Goal: Task Accomplishment & Management: Use online tool/utility

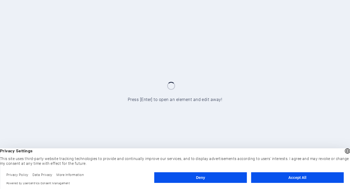
click at [283, 178] on button "Accept All" at bounding box center [297, 178] width 93 height 11
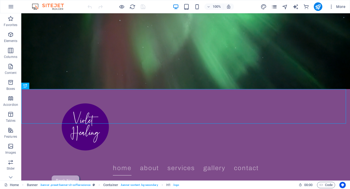
click at [274, 7] on icon "pages" at bounding box center [274, 7] width 6 height 6
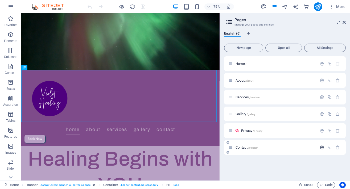
click at [321, 149] on icon "button" at bounding box center [322, 147] width 5 height 5
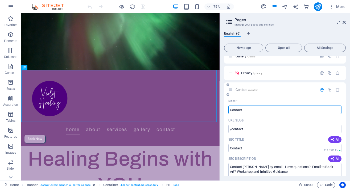
scroll to position [56, 0]
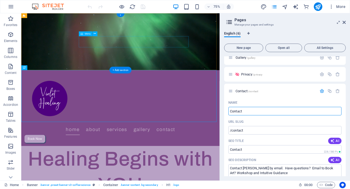
click at [237, 161] on nav "Home About Services Gallery Contact" at bounding box center [154, 168] width 256 height 15
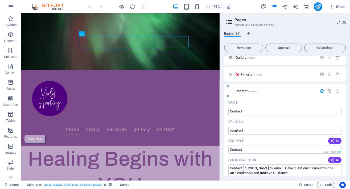
click at [243, 93] on div "Contact /contact" at bounding box center [272, 91] width 89 height 6
click at [239, 88] on div "Contact /contact" at bounding box center [272, 91] width 89 height 6
click at [231, 93] on icon at bounding box center [230, 91] width 5 height 5
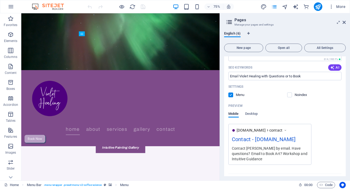
scroll to position [190, 0]
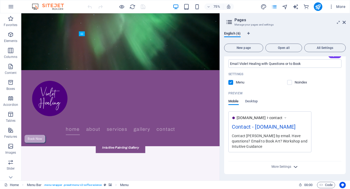
click at [296, 167] on icon "button" at bounding box center [296, 167] width 6 height 6
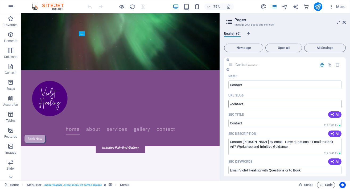
scroll to position [83, 0]
click at [320, 65] on icon "button" at bounding box center [322, 64] width 5 height 5
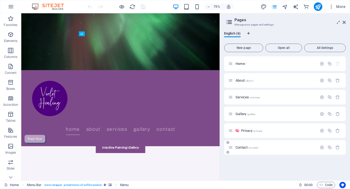
click at [240, 147] on span "Contact /contact" at bounding box center [247, 148] width 23 height 4
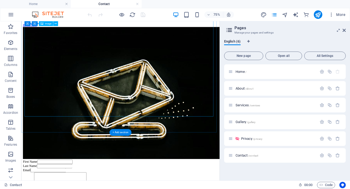
scroll to position [186, 0]
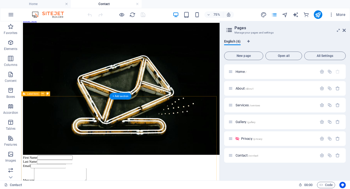
drag, startPoint x: 31, startPoint y: 134, endPoint x: 32, endPoint y: 130, distance: 4.1
click at [44, 93] on button at bounding box center [42, 94] width 5 height 5
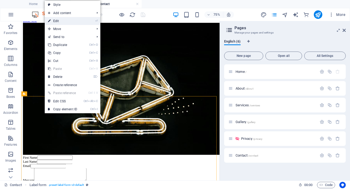
click at [58, 23] on link "⏎ Edit" at bounding box center [63, 21] width 36 height 8
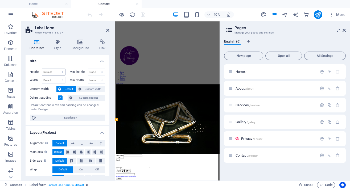
scroll to position [35, 0]
click at [102, 41] on icon at bounding box center [102, 41] width 14 height 5
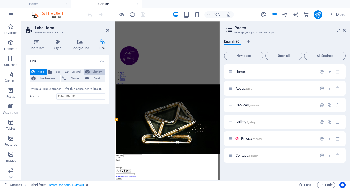
click at [96, 72] on span "Element" at bounding box center [97, 72] width 12 height 6
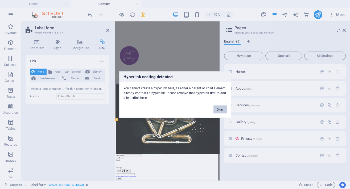
click at [217, 109] on button "Okay" at bounding box center [220, 109] width 13 height 8
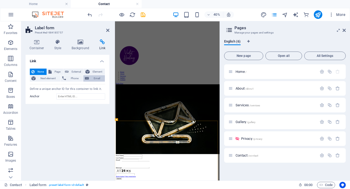
click at [100, 77] on span "Email" at bounding box center [97, 78] width 13 height 6
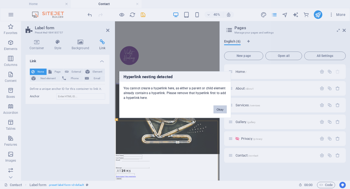
click at [220, 108] on button "Okay" at bounding box center [220, 109] width 13 height 8
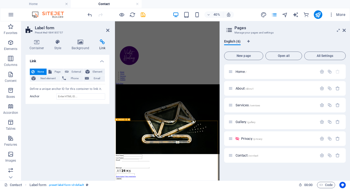
click at [55, 71] on span "Page" at bounding box center [57, 72] width 8 height 6
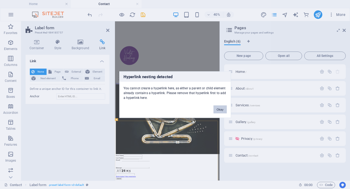
click at [223, 109] on button "Okay" at bounding box center [220, 109] width 13 height 8
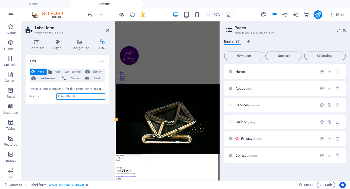
click at [68, 97] on input "Anchor" at bounding box center [80, 96] width 49 height 6
drag, startPoint x: 344, startPoint y: 30, endPoint x: 233, endPoint y: 14, distance: 112.4
click at [344, 30] on icon at bounding box center [344, 30] width 3 height 4
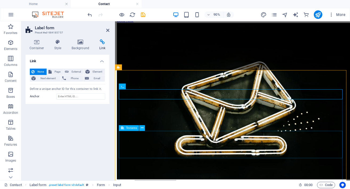
scroll to position [150, 0]
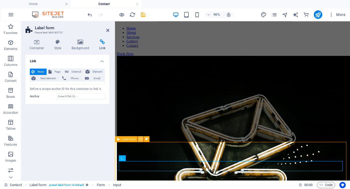
click at [139, 140] on icon at bounding box center [140, 139] width 3 height 5
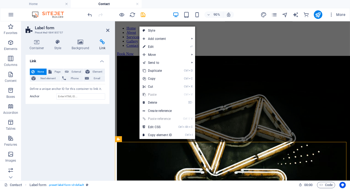
click at [56, 133] on div "Link None Page External Element Next element Phone Email Page Home About Servic…" at bounding box center [68, 116] width 84 height 122
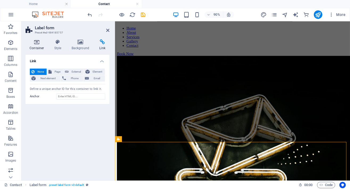
click at [35, 40] on icon at bounding box center [37, 41] width 23 height 5
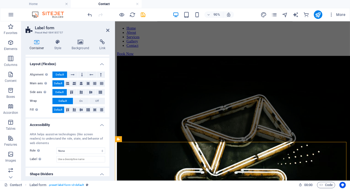
scroll to position [85, 0]
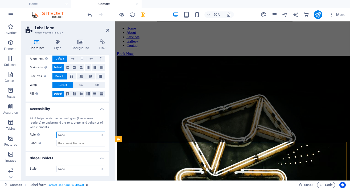
click at [76, 135] on select "None Alert Article Banner Comment Complementary Dialog Footer Header Marquee Pr…" at bounding box center [80, 135] width 49 height 6
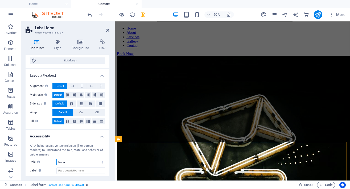
scroll to position [31, 0]
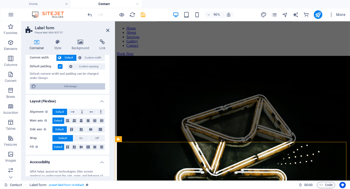
drag, startPoint x: 72, startPoint y: 85, endPoint x: 222, endPoint y: 197, distance: 186.9
click at [72, 85] on span "Edit design" at bounding box center [71, 86] width 66 height 6
select select "rem"
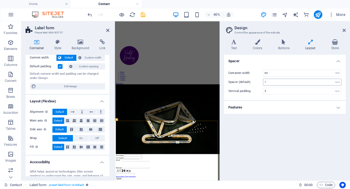
scroll to position [35, 0]
click at [345, 30] on icon at bounding box center [344, 30] width 3 height 4
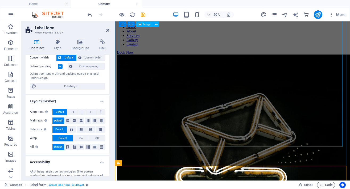
scroll to position [203, 0]
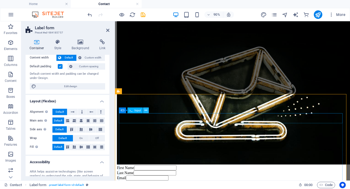
click at [145, 111] on icon at bounding box center [146, 110] width 3 height 5
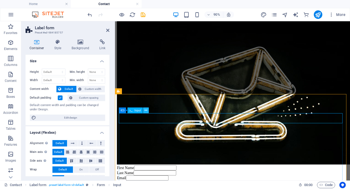
click at [146, 110] on icon at bounding box center [146, 110] width 3 height 5
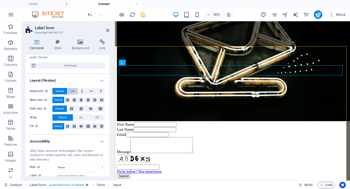
scroll to position [53, 0]
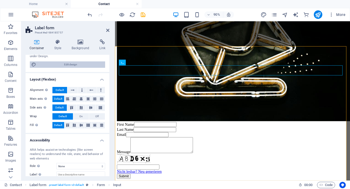
click at [72, 66] on span "Edit design" at bounding box center [71, 65] width 66 height 6
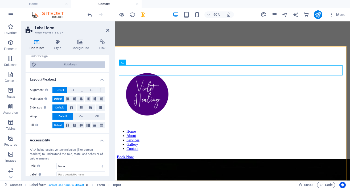
select select "rem"
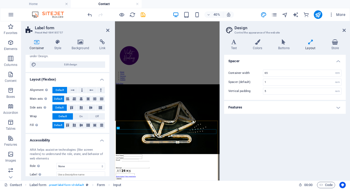
click at [283, 105] on h4 "Features" at bounding box center [285, 107] width 122 height 13
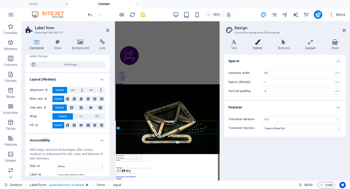
click at [257, 44] on icon at bounding box center [257, 41] width 23 height 5
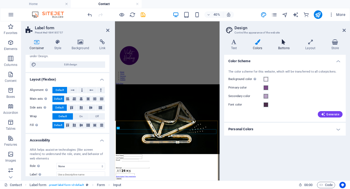
click at [284, 40] on icon at bounding box center [283, 41] width 25 height 5
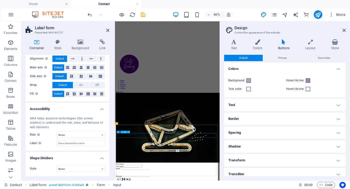
scroll to position [0, 0]
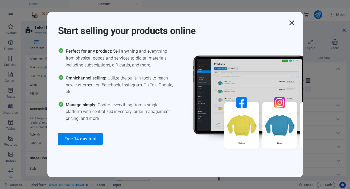
click at [293, 19] on icon "button" at bounding box center [292, 23] width 10 height 10
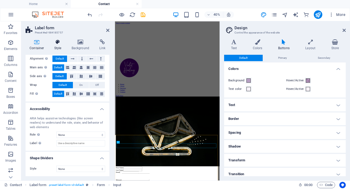
click at [60, 42] on icon at bounding box center [57, 41] width 15 height 5
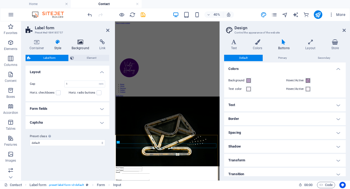
click at [80, 43] on icon at bounding box center [81, 41] width 26 height 5
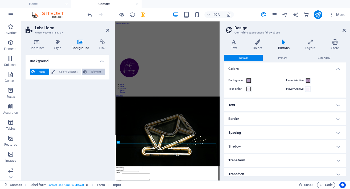
click at [95, 71] on span "Element" at bounding box center [96, 72] width 15 height 6
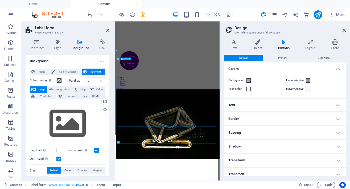
scroll to position [35, 0]
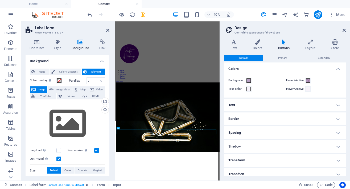
click at [341, 31] on header "Design Control the appearance of the website" at bounding box center [285, 28] width 121 height 14
drag, startPoint x: 345, startPoint y: 30, endPoint x: 154, endPoint y: 38, distance: 191.0
click at [345, 30] on icon at bounding box center [344, 30] width 3 height 4
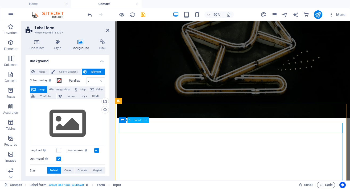
scroll to position [257, 0]
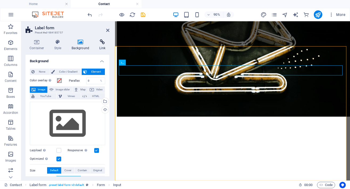
click at [101, 43] on icon at bounding box center [102, 41] width 14 height 5
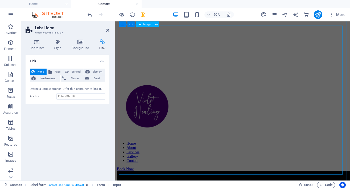
scroll to position [0, 0]
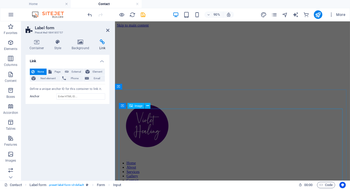
drag, startPoint x: 199, startPoint y: 153, endPoint x: 164, endPoint y: 133, distance: 40.5
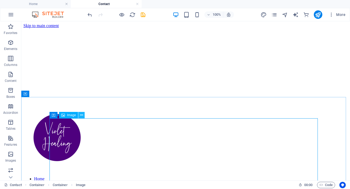
click at [80, 116] on icon at bounding box center [81, 116] width 3 height 6
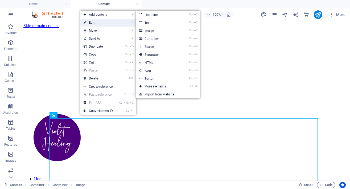
click at [97, 22] on link "⏎ Edit" at bounding box center [98, 23] width 36 height 8
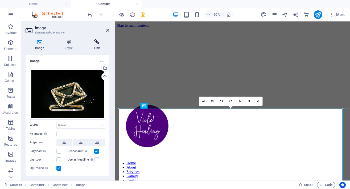
click at [98, 42] on icon at bounding box center [96, 41] width 25 height 5
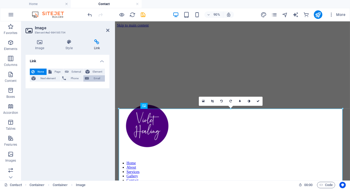
click at [95, 78] on span "Email" at bounding box center [97, 78] width 13 height 6
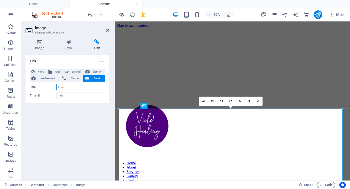
click at [70, 86] on input "Email" at bounding box center [80, 87] width 49 height 6
type input "[EMAIL_ADDRESS][DOMAIN_NAME]"
click at [66, 96] on input "Title Additional link description, should not be the same as the link text. The…" at bounding box center [80, 96] width 49 height 6
type input "Email Now"
click at [84, 120] on div "Link None Page External Element Next element Phone Email Page Home About Servic…" at bounding box center [68, 116] width 84 height 122
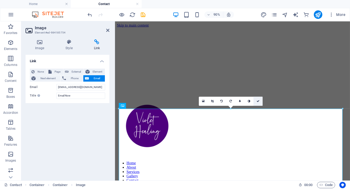
click at [257, 100] on icon at bounding box center [258, 101] width 3 height 3
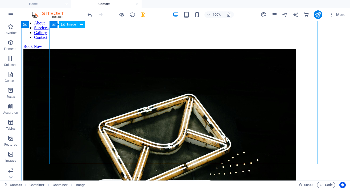
scroll to position [186, 0]
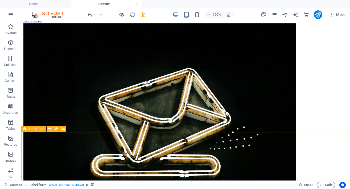
click at [51, 129] on button at bounding box center [50, 129] width 6 height 6
click at [51, 128] on button at bounding box center [50, 129] width 6 height 6
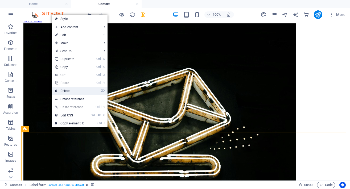
click at [67, 91] on link "⌦ Delete" at bounding box center [70, 91] width 36 height 8
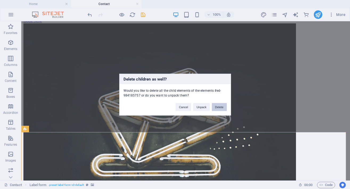
click at [221, 106] on button "Delete" at bounding box center [219, 107] width 15 height 8
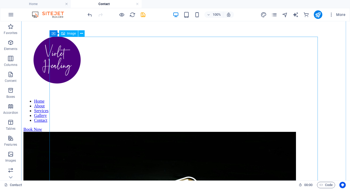
scroll to position [85, 0]
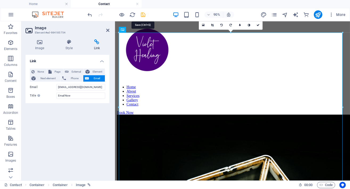
click at [145, 13] on icon "save" at bounding box center [143, 15] width 6 height 6
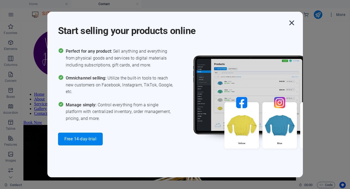
click at [292, 23] on icon "button" at bounding box center [292, 23] width 10 height 10
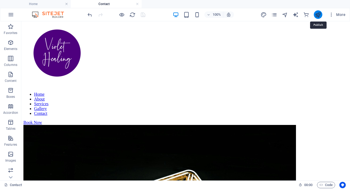
click at [320, 15] on icon "publish" at bounding box center [318, 15] width 6 height 6
